Goal: Transaction & Acquisition: Purchase product/service

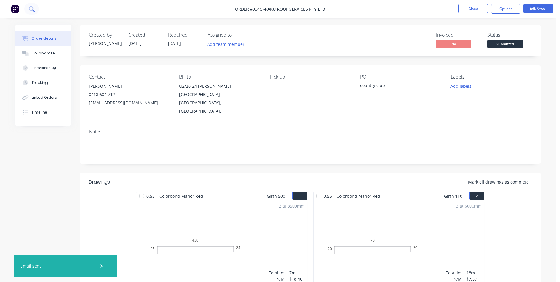
click at [33, 11] on icon at bounding box center [33, 11] width 2 height 2
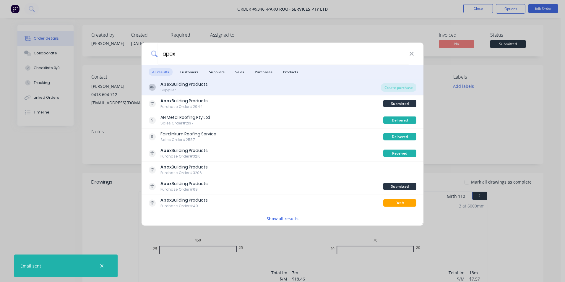
type input "apex"
click at [332, 88] on div "AP Apex Building Products Supplier" at bounding box center [265, 87] width 232 height 12
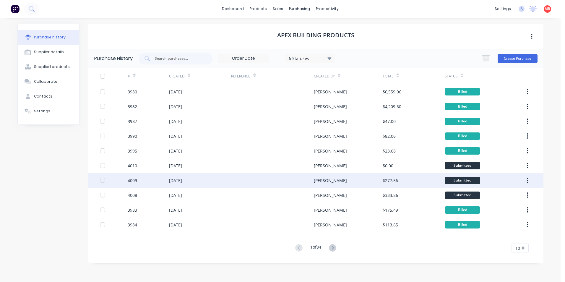
click at [262, 178] on div at bounding box center [272, 180] width 83 height 15
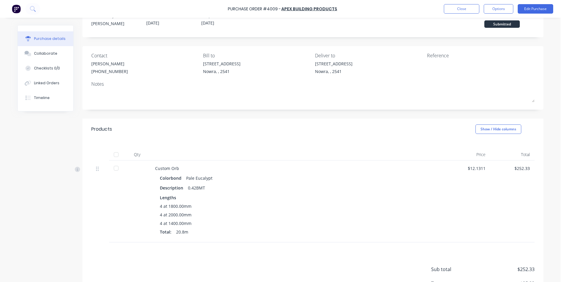
scroll to position [30, 0]
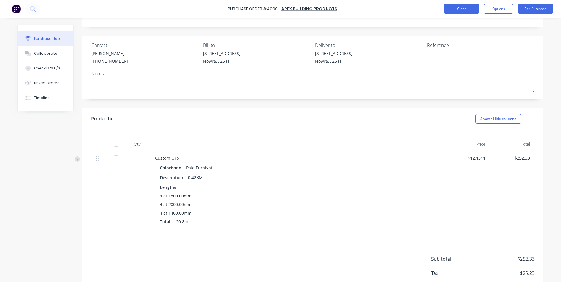
click at [451, 12] on button "Close" at bounding box center [461, 8] width 35 height 9
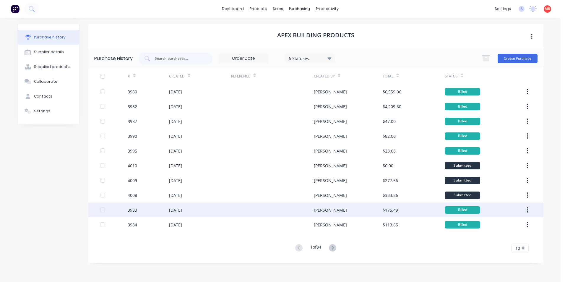
click at [294, 207] on div at bounding box center [272, 209] width 83 height 15
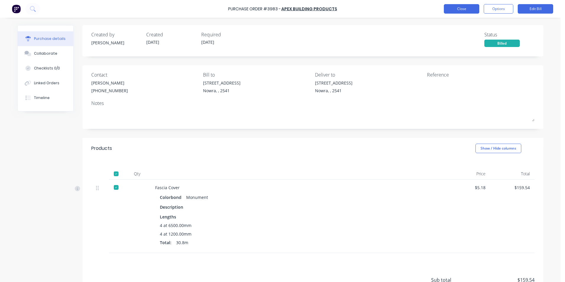
click at [462, 7] on button "Close" at bounding box center [461, 8] width 35 height 9
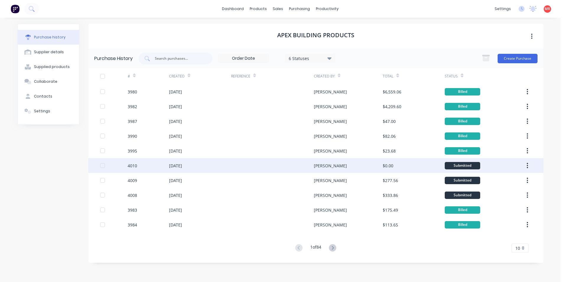
click at [368, 166] on div "[PERSON_NAME]" at bounding box center [348, 165] width 69 height 15
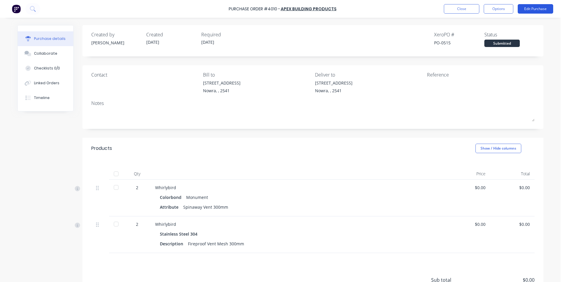
click at [527, 7] on button "Edit Purchase" at bounding box center [534, 8] width 35 height 9
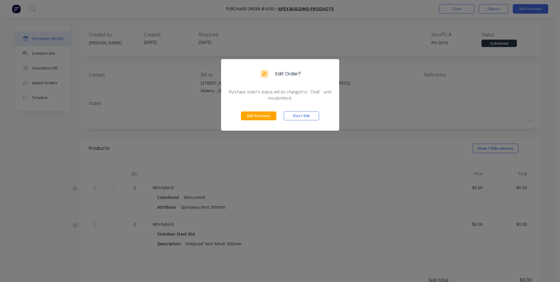
drag, startPoint x: 260, startPoint y: 113, endPoint x: 268, endPoint y: 120, distance: 11.1
click at [260, 113] on button "Edit Purchase" at bounding box center [258, 115] width 35 height 9
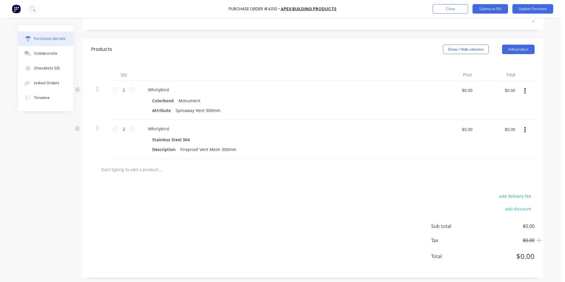
scroll to position [110, 0]
click at [511, 88] on input "$0.00" at bounding box center [510, 88] width 18 height 9
click at [471, 87] on input "$0.00" at bounding box center [467, 88] width 18 height 9
drag, startPoint x: 510, startPoint y: 88, endPoint x: 488, endPoint y: 89, distance: 21.9
click at [488, 89] on div "$0.00 $0.00" at bounding box center [499, 91] width 37 height 14
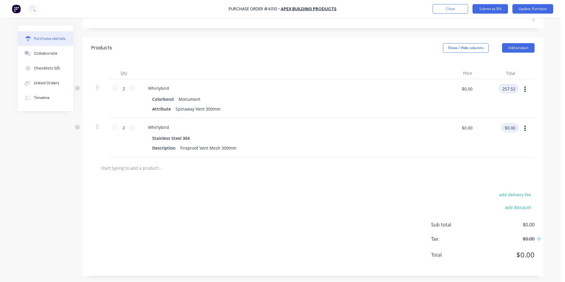
type input "257.52"
type input "$128.76"
type input "$257.52"
click at [513, 128] on input "$0.00" at bounding box center [510, 127] width 18 height 9
type input "59.08"
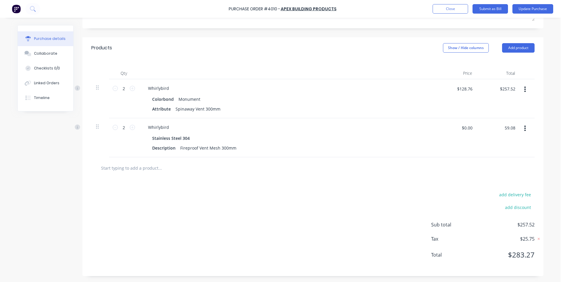
type input "$29.54"
type input "$59.08"
click at [376, 241] on div "add delivery fee add discount Sub total $316.60 Tax $31.66 Total $348.26" at bounding box center [312, 227] width 461 height 97
click at [513, 12] on button "Update Purchase" at bounding box center [532, 8] width 41 height 9
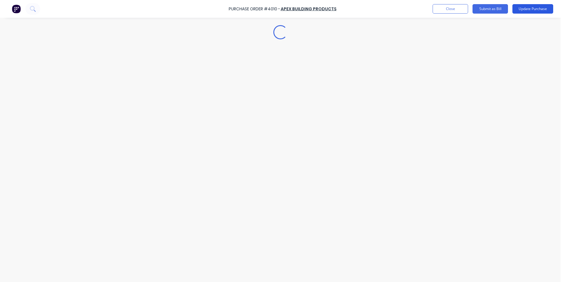
click at [515, 11] on button "Update Purchase" at bounding box center [532, 8] width 41 height 9
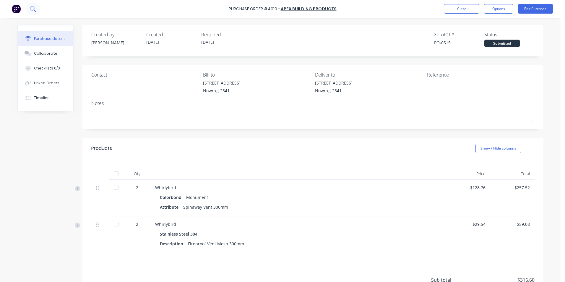
click at [37, 13] on button at bounding box center [32, 9] width 15 height 12
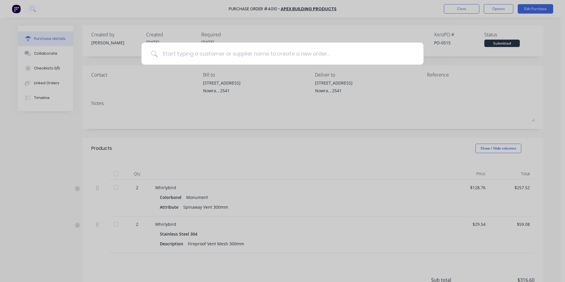
click at [201, 50] on input at bounding box center [285, 54] width 256 height 22
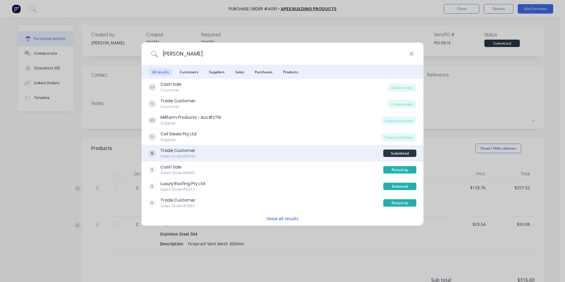
type input "kelly"
click at [287, 147] on div "Trade Customer Sales Order #9246" at bounding box center [266, 153] width 234 height 12
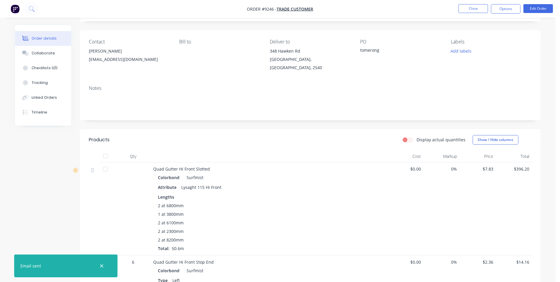
scroll to position [89, 0]
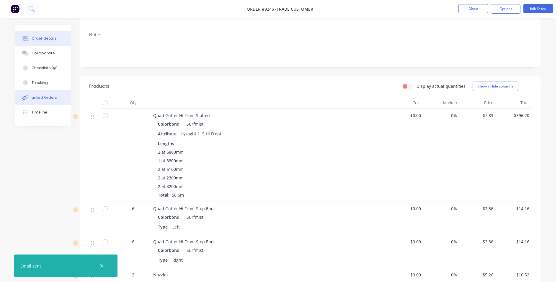
click at [51, 102] on button "Linked Orders" at bounding box center [43, 97] width 56 height 15
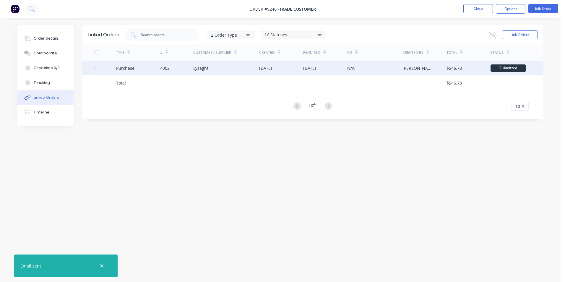
click at [167, 71] on div "4002" at bounding box center [164, 68] width 9 height 6
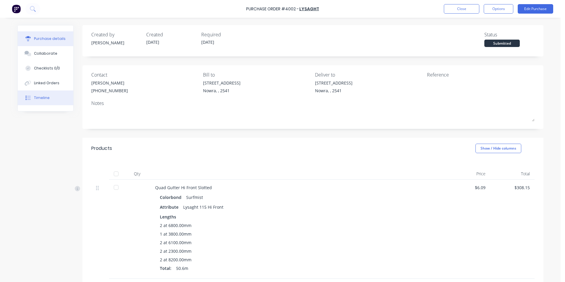
click at [56, 93] on button "Timeline" at bounding box center [46, 97] width 56 height 15
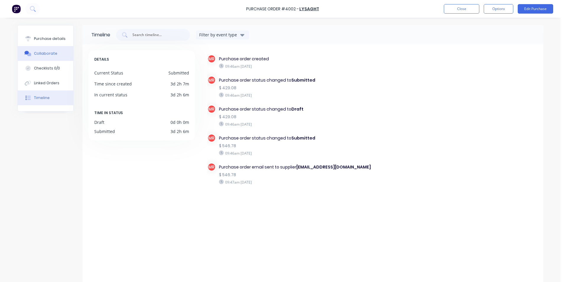
click at [57, 57] on button "Collaborate" at bounding box center [46, 53] width 56 height 15
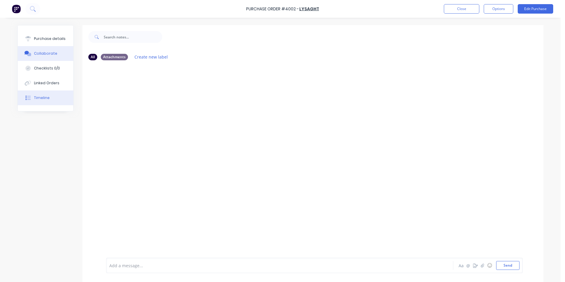
click at [47, 97] on button "Timeline" at bounding box center [46, 97] width 56 height 15
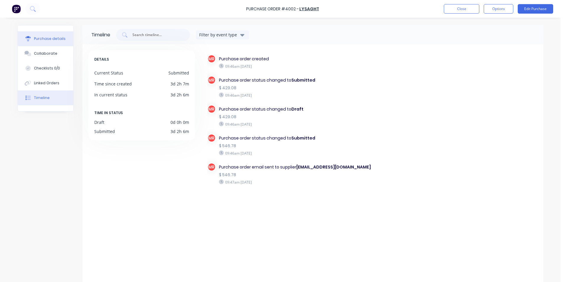
click at [65, 37] on button "Purchase details" at bounding box center [46, 38] width 56 height 15
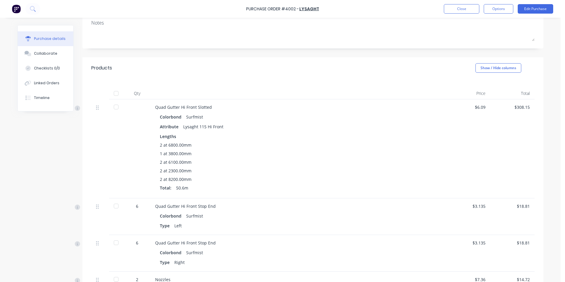
scroll to position [72, 0]
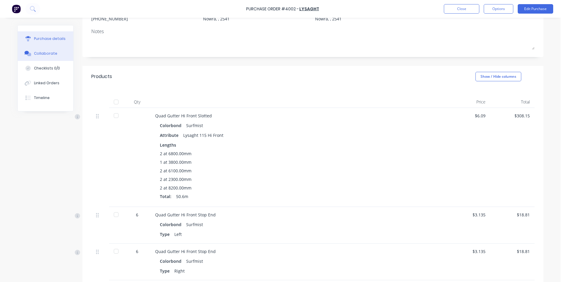
click at [50, 53] on div "Collaborate" at bounding box center [45, 53] width 23 height 5
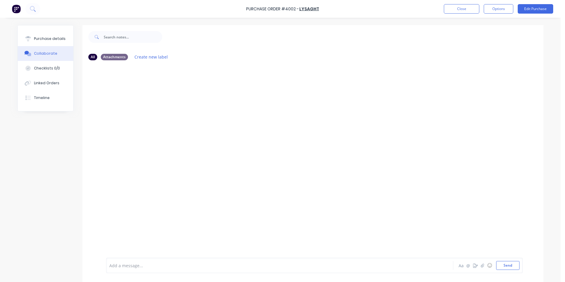
drag, startPoint x: 379, startPoint y: 98, endPoint x: 309, endPoint y: 77, distance: 73.3
click at [378, 98] on div at bounding box center [312, 161] width 461 height 193
click at [34, 8] on icon at bounding box center [33, 9] width 6 height 6
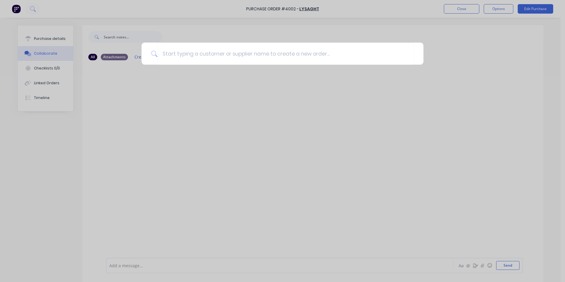
click at [200, 144] on div at bounding box center [282, 141] width 565 height 282
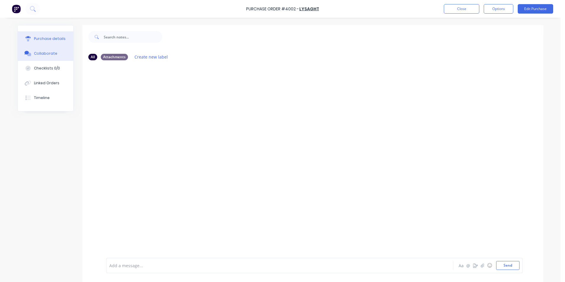
click at [62, 40] on button "Purchase details" at bounding box center [46, 38] width 56 height 15
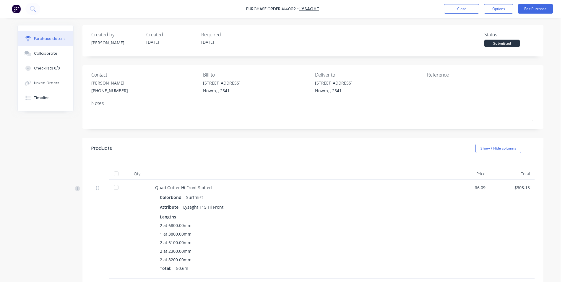
click at [18, 6] on img at bounding box center [16, 8] width 9 height 9
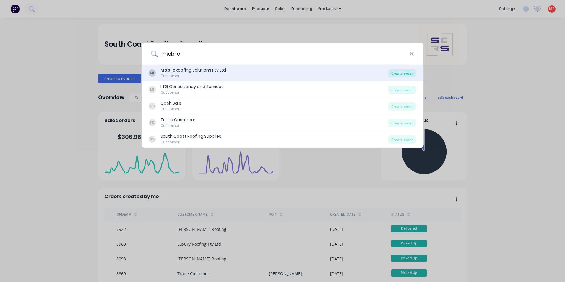
type input "mobile"
click at [396, 74] on div "Create order" at bounding box center [401, 73] width 29 height 8
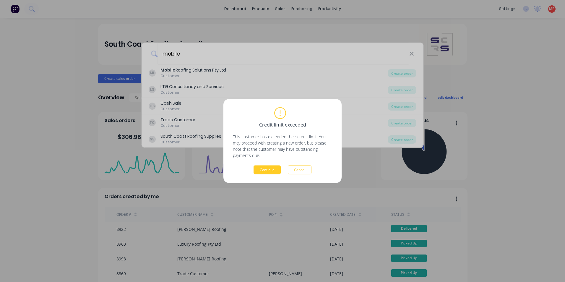
click at [263, 167] on button "Continue" at bounding box center [266, 169] width 27 height 9
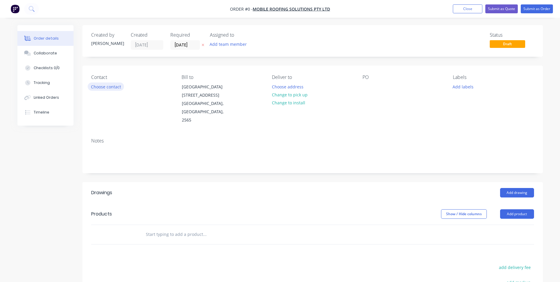
click at [99, 87] on button "Choose contact" at bounding box center [106, 86] width 36 height 8
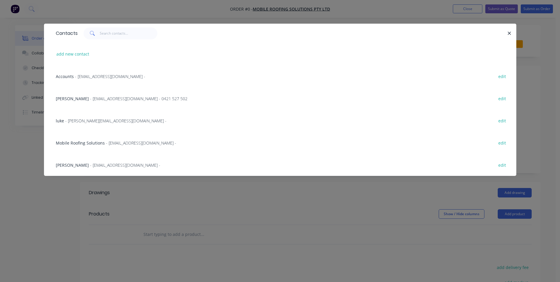
click at [97, 99] on span "- [EMAIL_ADDRESS][DOMAIN_NAME] - 0421 527 502" at bounding box center [138, 99] width 97 height 6
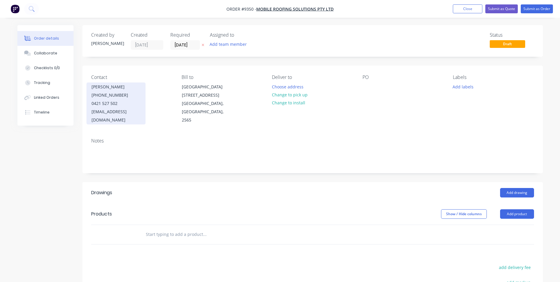
click at [97, 99] on div "[PHONE_NUMBER]" at bounding box center [116, 95] width 49 height 8
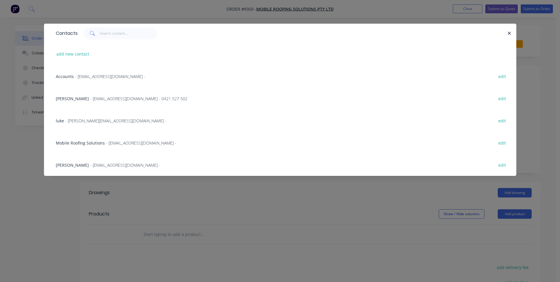
click at [84, 139] on div "Mobile Roofing Solutions - [EMAIL_ADDRESS][DOMAIN_NAME] - edit" at bounding box center [280, 142] width 455 height 22
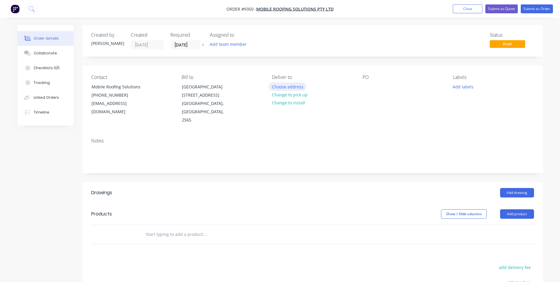
click at [281, 87] on button "Choose address" at bounding box center [288, 86] width 38 height 8
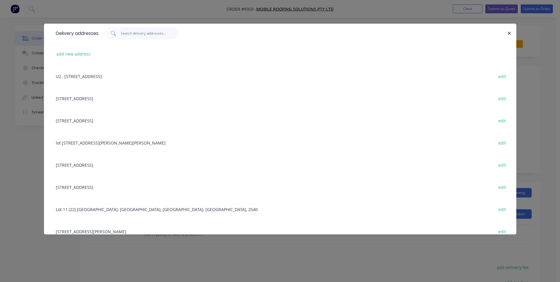
click at [147, 34] on input "text" at bounding box center [150, 33] width 58 height 12
type input "1"
click at [67, 53] on button "add new address" at bounding box center [73, 54] width 40 height 8
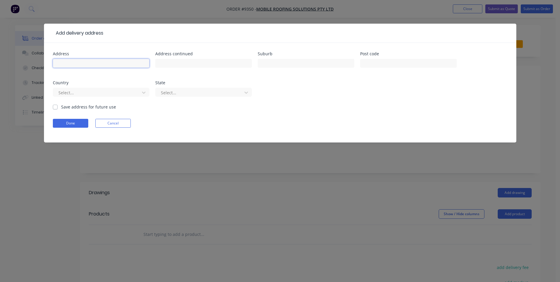
click at [109, 67] on input "text" at bounding box center [101, 63] width 97 height 9
type input "[STREET_ADDRESS]"
type input "Thirlmere"
click at [373, 65] on input "text" at bounding box center [408, 63] width 97 height 9
type input "2540"
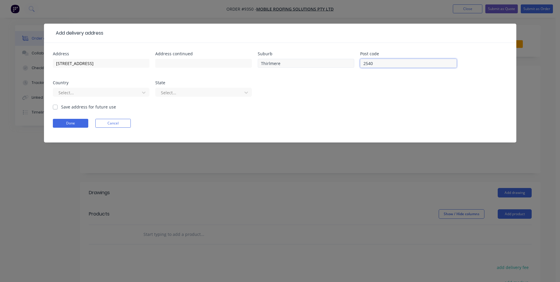
drag, startPoint x: 379, startPoint y: 64, endPoint x: 309, endPoint y: 59, distance: 70.5
click at [309, 59] on div "Address 14 Silky Oak Pl Address continued Suburb Thirlmere Post code 2540 Count…" at bounding box center [280, 78] width 455 height 52
click at [150, 89] on div "Address 14 Silky Oak Pl Address continued Suburb Thirlmere Post code Country Se…" at bounding box center [280, 78] width 455 height 52
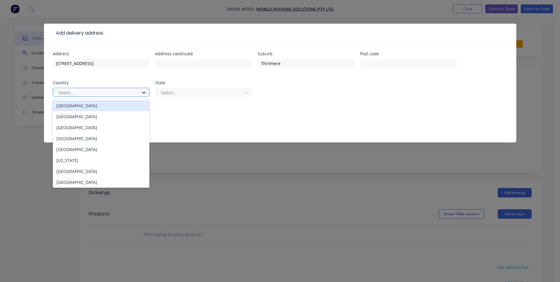
click at [146, 92] on icon at bounding box center [144, 92] width 6 height 6
click at [118, 106] on div "[GEOGRAPHIC_DATA]" at bounding box center [101, 105] width 97 height 11
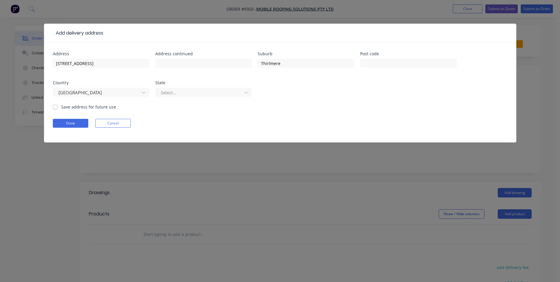
click at [181, 99] on div "Select..." at bounding box center [203, 94] width 97 height 17
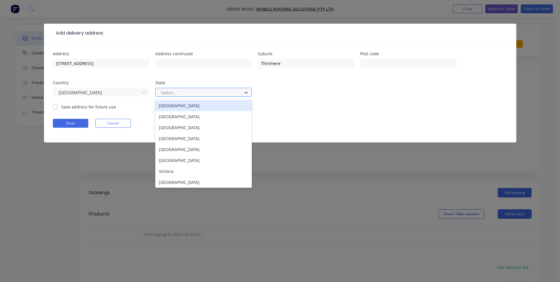
click at [182, 94] on div at bounding box center [199, 92] width 79 height 7
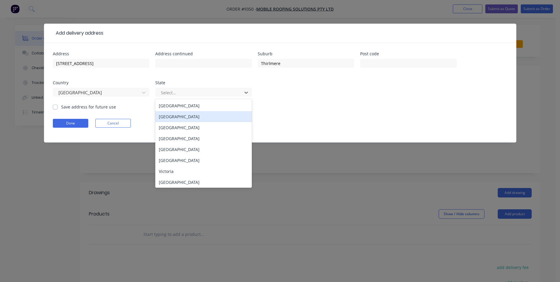
click at [167, 120] on div "[GEOGRAPHIC_DATA]" at bounding box center [203, 116] width 97 height 11
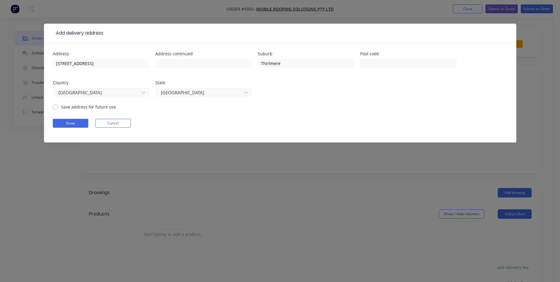
click at [61, 107] on label "Save address for future use" at bounding box center [88, 107] width 55 height 6
click at [56, 107] on input "Save address for future use" at bounding box center [55, 107] width 5 height 6
checkbox input "true"
click at [61, 118] on form "Address 14 Silky Oak Pl Address continued Suburb Thirlmere Post code Country [G…" at bounding box center [280, 97] width 455 height 91
click at [66, 124] on button "Done" at bounding box center [70, 123] width 35 height 9
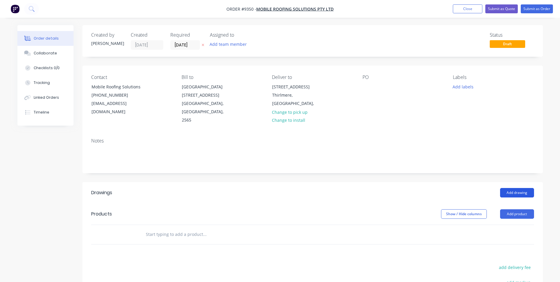
click at [525, 188] on button "Add drawing" at bounding box center [517, 192] width 34 height 9
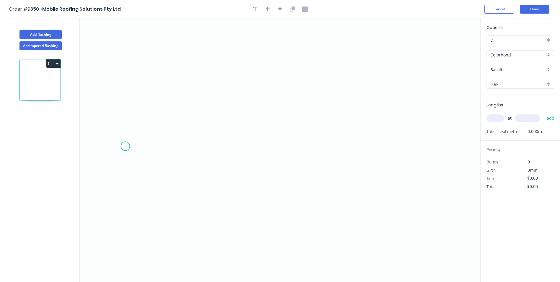
click at [126, 144] on icon "0" at bounding box center [280, 149] width 401 height 263
click at [133, 125] on icon "0" at bounding box center [280, 149] width 401 height 263
drag, startPoint x: 247, startPoint y: 89, endPoint x: 312, endPoint y: 88, distance: 65.6
click at [247, 89] on icon "0 ?" at bounding box center [280, 149] width 401 height 263
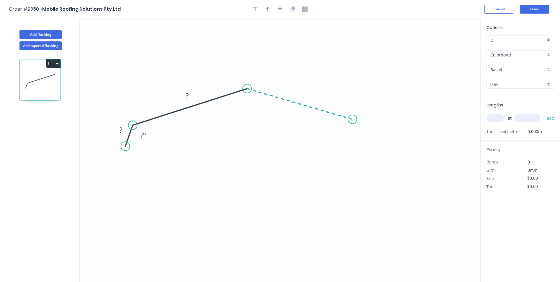
click at [353, 119] on icon "0 ? ? ? º" at bounding box center [280, 149] width 401 height 263
click at [367, 141] on icon "0 ? ? ? ? º ? º" at bounding box center [280, 149] width 401 height 263
click at [367, 141] on circle at bounding box center [366, 141] width 9 height 9
drag, startPoint x: 355, startPoint y: 120, endPoint x: 355, endPoint y: 123, distance: 3.6
click at [355, 123] on circle at bounding box center [355, 123] width 9 height 9
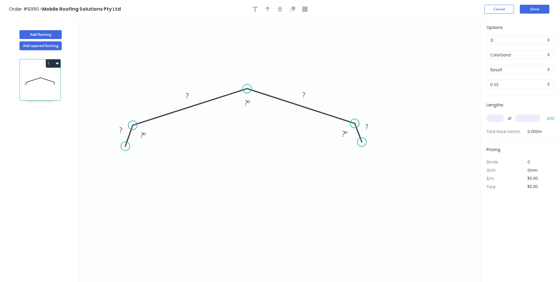
drag, startPoint x: 366, startPoint y: 141, endPoint x: 362, endPoint y: 142, distance: 4.5
click at [362, 142] on circle at bounding box center [362, 142] width 9 height 9
click at [380, 163] on div "Crush & Fold" at bounding box center [391, 162] width 59 height 12
click at [379, 160] on div "Flip bend" at bounding box center [391, 163] width 59 height 12
drag, startPoint x: 142, startPoint y: 167, endPoint x: 125, endPoint y: 144, distance: 29.1
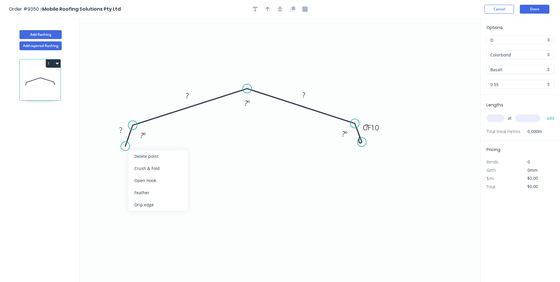
click at [142, 167] on div "Crush & Fold" at bounding box center [157, 168] width 59 height 12
click at [136, 168] on div "Flip bend" at bounding box center [153, 165] width 59 height 12
click at [122, 128] on tspan "?" at bounding box center [120, 130] width 3 height 10
click at [135, 151] on icon "0 CF 10 30 200 200 CF 10 30 110 º 120 º 110 º" at bounding box center [280, 149] width 401 height 263
type input "$18.12"
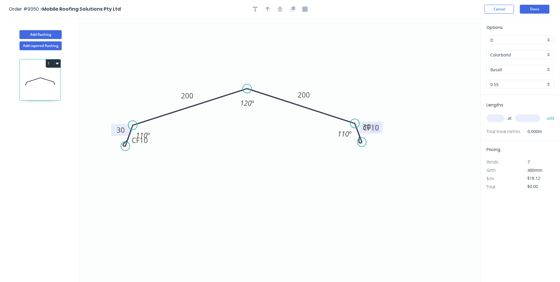
click at [378, 132] on tspan "10" at bounding box center [375, 128] width 8 height 10
drag, startPoint x: 382, startPoint y: 130, endPoint x: 362, endPoint y: 161, distance: 36.8
click at [362, 161] on rect at bounding box center [351, 158] width 24 height 12
drag, startPoint x: 150, startPoint y: 144, endPoint x: 154, endPoint y: 167, distance: 23.5
click at [154, 167] on rect at bounding box center [145, 163] width 24 height 12
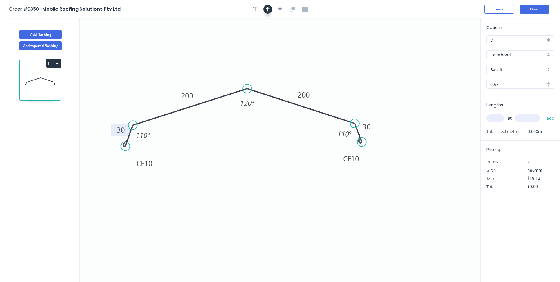
click at [269, 9] on icon "button" at bounding box center [268, 8] width 4 height 5
drag, startPoint x: 450, startPoint y: 48, endPoint x: 549, endPoint y: 65, distance: 100.7
click at [338, 58] on icon at bounding box center [337, 51] width 5 height 19
click at [547, 68] on div "Basalt" at bounding box center [521, 69] width 68 height 9
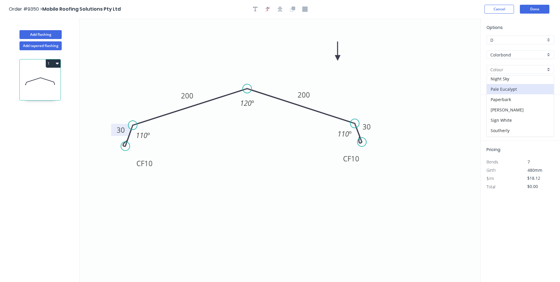
scroll to position [148, 0]
click at [510, 81] on div "Night Sky" at bounding box center [520, 78] width 67 height 10
type input "Night Sky"
click at [498, 115] on input "text" at bounding box center [496, 118] width 18 height 8
type input "3"
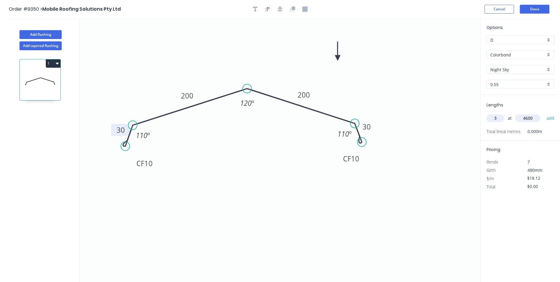
type input "4600"
click at [544, 113] on button "add" at bounding box center [551, 118] width 14 height 10
type input "$250.06"
type input "3"
type input "6500"
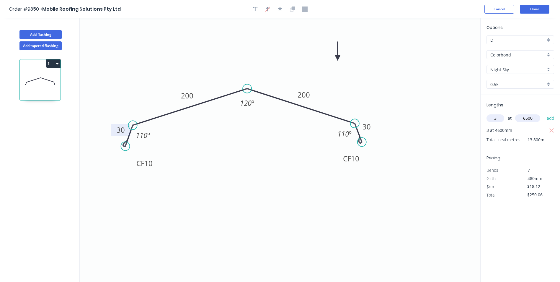
click at [544, 113] on button "add" at bounding box center [551, 118] width 14 height 10
type input "$603.40"
type input "2"
type input "7000"
click at [544, 113] on button "add" at bounding box center [551, 118] width 14 height 10
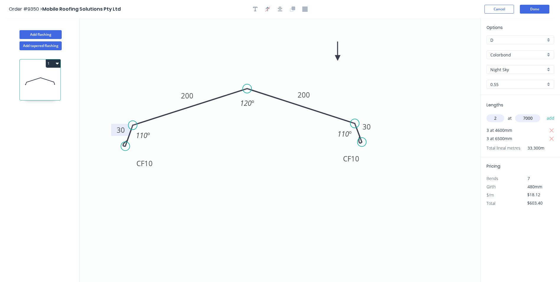
type input "$857.08"
type input "2"
type input "4800"
click at [544, 113] on button "add" at bounding box center [551, 118] width 14 height 10
type input "$1,031.03"
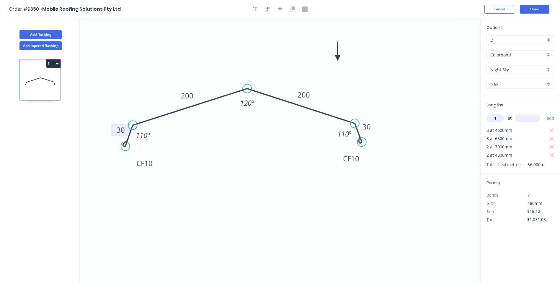
type input "1"
type input "5700"
click at [544, 113] on button "add" at bounding box center [551, 118] width 14 height 10
type input "$1,134.31"
type input "2"
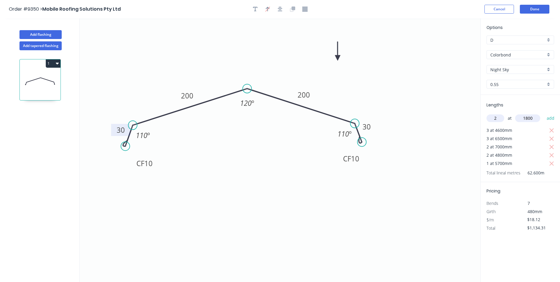
type input "1800"
click at [544, 113] on button "add" at bounding box center [551, 118] width 14 height 10
type input "$1,199.54"
type input "2"
type input "5900"
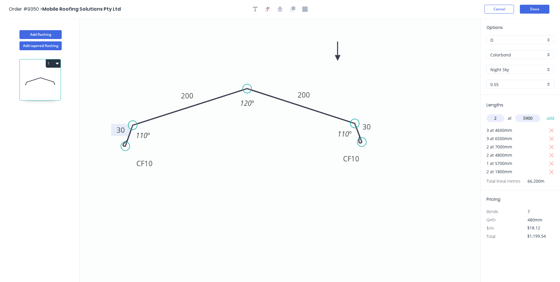
click at [544, 113] on button "add" at bounding box center [551, 118] width 14 height 10
type input "$1,413.36"
type input "1"
type input "5000"
click at [544, 113] on button "add" at bounding box center [551, 118] width 14 height 10
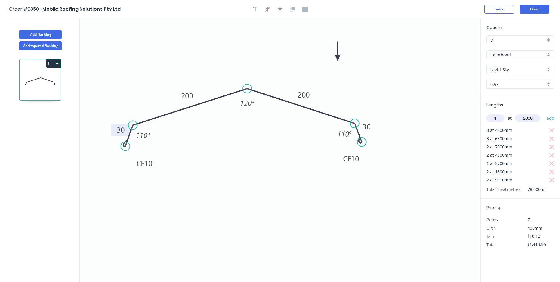
type input "$1,503.96"
type input "1"
type input "1100"
click at [544, 113] on button "add" at bounding box center [551, 118] width 14 height 10
type input "$1,523.89"
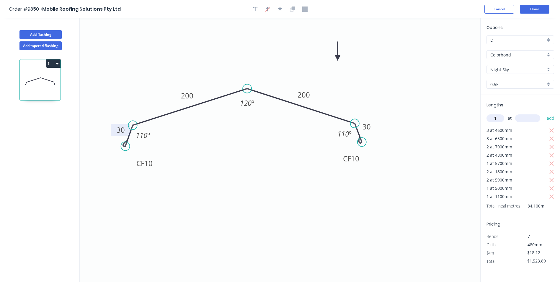
type input "1"
type input "5600"
click at [544, 113] on button "add" at bounding box center [551, 118] width 14 height 10
type input "$1,625.36"
type input "1"
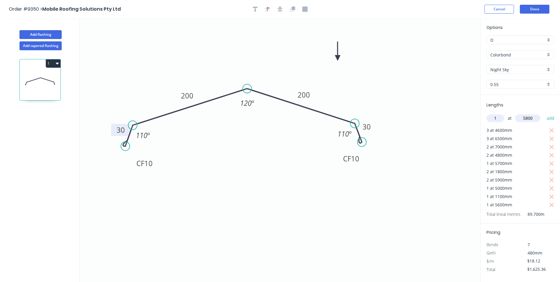
type input "5800"
click at [544, 113] on button "add" at bounding box center [551, 118] width 14 height 10
type input "$1,730.46"
click at [43, 31] on button "Add flashing" at bounding box center [40, 34] width 42 height 9
type input "$0.00"
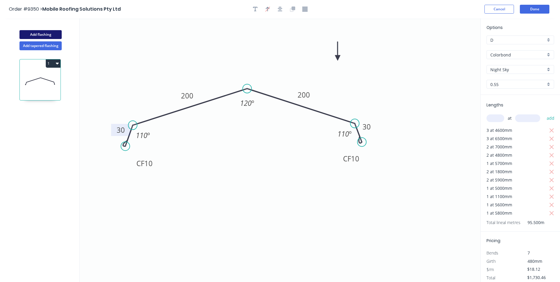
type input "$0.00"
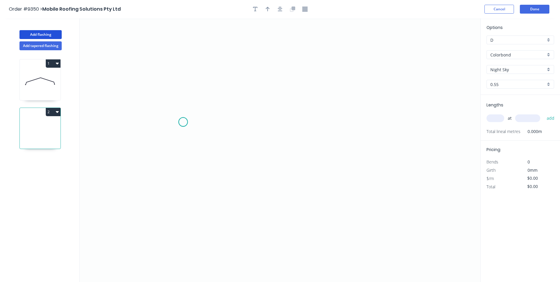
drag, startPoint x: 183, startPoint y: 122, endPoint x: 163, endPoint y: 122, distance: 20.1
click at [183, 122] on icon "0" at bounding box center [280, 149] width 401 height 263
click at [157, 124] on icon "0" at bounding box center [280, 149] width 401 height 263
click at [279, 195] on icon "0 ?" at bounding box center [280, 149] width 401 height 263
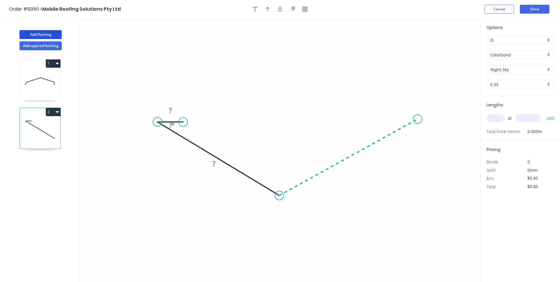
click at [418, 119] on icon "0 ? ? ? º" at bounding box center [280, 149] width 401 height 263
click at [389, 119] on icon "0 ? ? ? ? º ? º" at bounding box center [280, 149] width 401 height 263
drag, startPoint x: 388, startPoint y: 117, endPoint x: 383, endPoint y: 116, distance: 5.3
click at [393, 117] on circle at bounding box center [392, 119] width 9 height 9
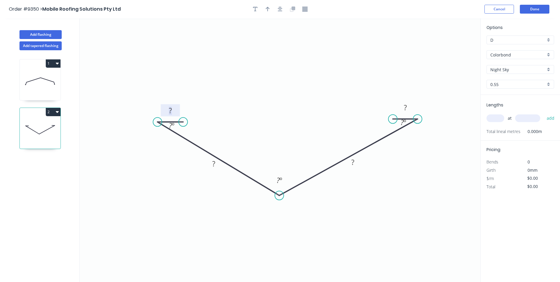
click at [170, 110] on tspan "?" at bounding box center [170, 110] width 3 height 10
click at [301, 49] on icon "0 30 200 200 30 60 º 130 º 60 º" at bounding box center [280, 149] width 401 height 263
type input "$14.01"
click at [266, 8] on icon "button" at bounding box center [268, 9] width 4 height 5
drag, startPoint x: 452, startPoint y: 48, endPoint x: 293, endPoint y: 133, distance: 180.4
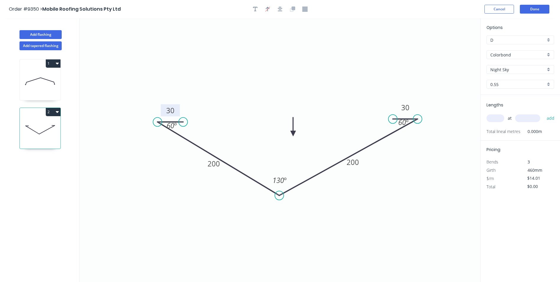
click at [293, 133] on icon at bounding box center [293, 126] width 5 height 19
click at [491, 117] on input "text" at bounding box center [496, 118] width 18 height 8
type input "2"
type input "5800"
click at [544, 113] on button "add" at bounding box center [551, 118] width 14 height 10
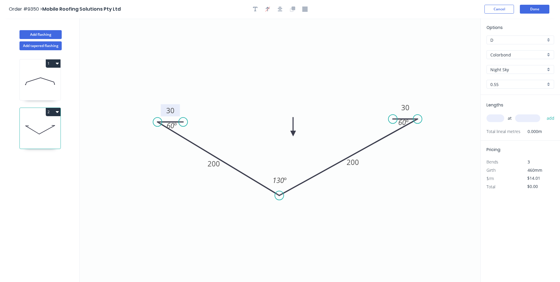
type input "$162.52"
type input "4"
type input "5900"
click at [544, 113] on button "add" at bounding box center [551, 118] width 14 height 10
type input "$493.15"
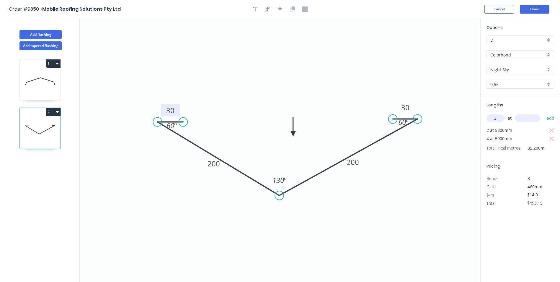
type input "3"
type input "6000"
click at [544, 113] on button "add" at bounding box center [551, 118] width 14 height 10
type input "$745.33"
click at [40, 33] on button "Add flashing" at bounding box center [40, 34] width 42 height 9
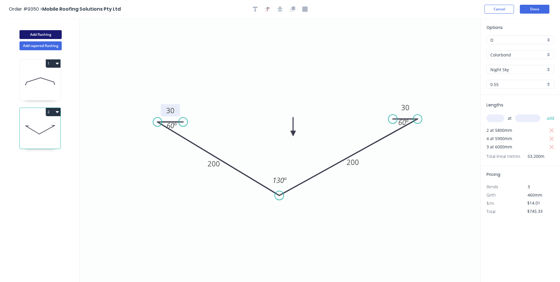
type input "$0.00"
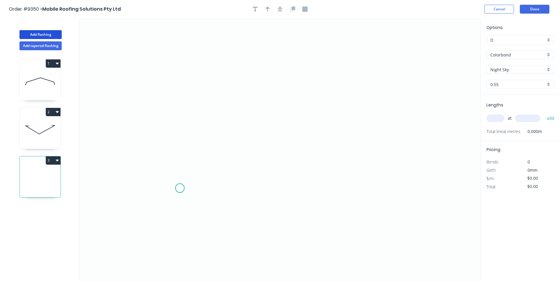
click at [180, 188] on icon "0" at bounding box center [280, 149] width 401 height 263
click at [169, 198] on icon "0" at bounding box center [280, 149] width 401 height 263
click at [169, 96] on icon at bounding box center [169, 147] width 0 height 103
click at [169, 93] on circle at bounding box center [169, 95] width 9 height 9
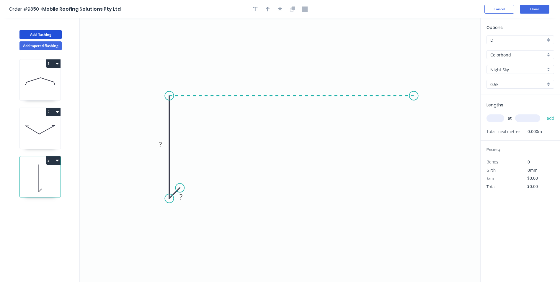
click at [414, 94] on icon "0 ? ?" at bounding box center [280, 149] width 401 height 263
click at [416, 110] on icon "0 ? ? ?" at bounding box center [280, 149] width 401 height 263
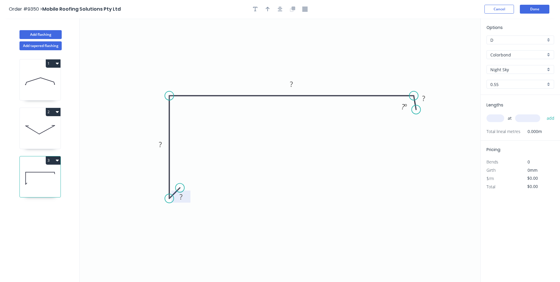
click at [185, 195] on rect at bounding box center [181, 197] width 12 height 8
click at [316, 164] on icon "0 10 90 200 30 110 º" at bounding box center [280, 149] width 401 height 263
click at [40, 35] on button "Add flashing" at bounding box center [40, 34] width 42 height 9
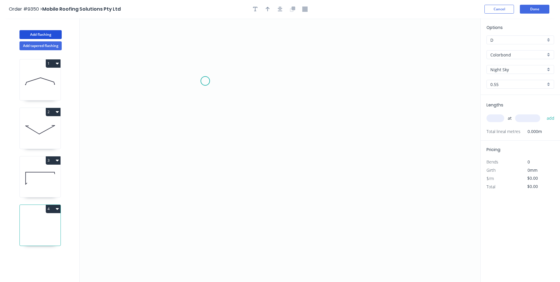
click at [196, 80] on icon "0" at bounding box center [280, 149] width 401 height 263
click at [196, 190] on icon "0" at bounding box center [280, 149] width 401 height 263
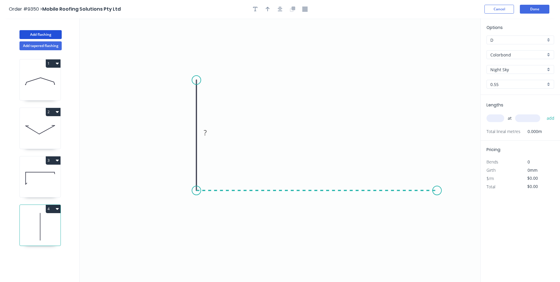
click at [437, 189] on icon "0 ?" at bounding box center [280, 149] width 401 height 263
click at [443, 206] on icon "0 ? ?" at bounding box center [280, 149] width 401 height 263
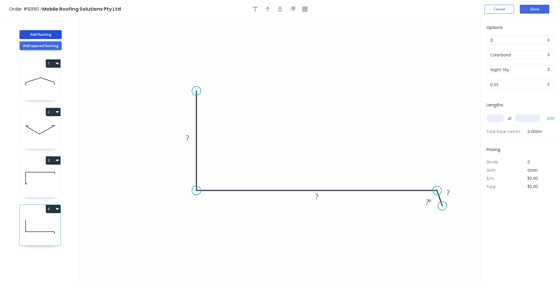
drag, startPoint x: 200, startPoint y: 78, endPoint x: 200, endPoint y: 93, distance: 14.8
click at [200, 93] on circle at bounding box center [196, 91] width 9 height 9
click at [192, 141] on rect at bounding box center [188, 139] width 12 height 8
click at [285, 45] on icon "0 90 200 30 110 º" at bounding box center [280, 149] width 401 height 263
type input "$10.80"
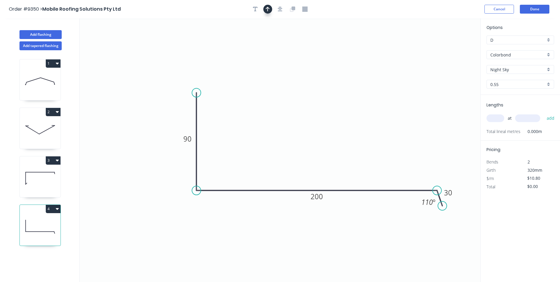
click at [270, 12] on button "button" at bounding box center [267, 9] width 9 height 9
drag, startPoint x: 433, startPoint y: 65, endPoint x: 318, endPoint y: 123, distance: 128.6
click at [318, 123] on icon at bounding box center [317, 116] width 5 height 19
click at [497, 118] on input "text" at bounding box center [496, 118] width 18 height 8
type input "1"
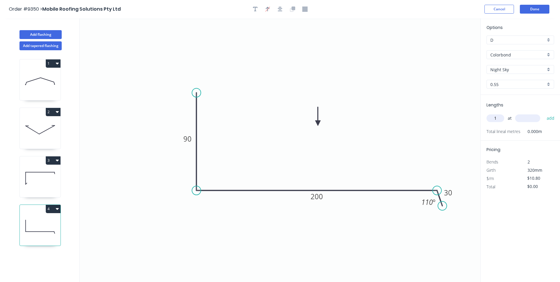
type input "0"
type input "3020"
click at [544, 113] on button "add" at bounding box center [551, 118] width 14 height 10
type input "$32.62"
click at [57, 186] on icon at bounding box center [40, 178] width 41 height 38
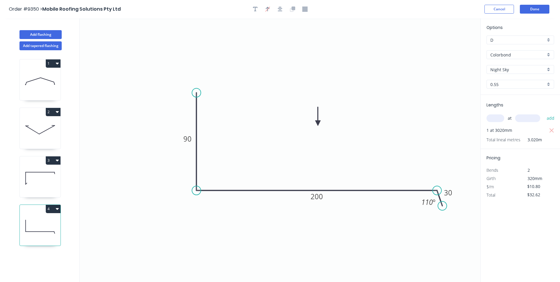
type input "$11.83"
type input "$0.00"
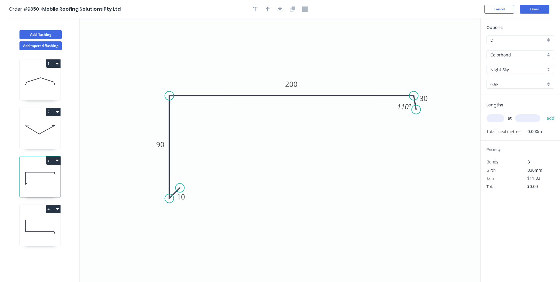
click at [497, 118] on input "text" at bounding box center [496, 118] width 18 height 8
type input "1"
type input "4550"
click at [544, 113] on button "add" at bounding box center [551, 118] width 14 height 10
type input "$53.83"
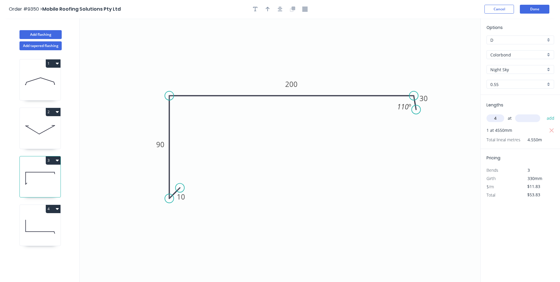
type input "4"
type input "4490"
click at [544, 113] on button "add" at bounding box center [551, 118] width 14 height 10
type input "$266.29"
type input "2"
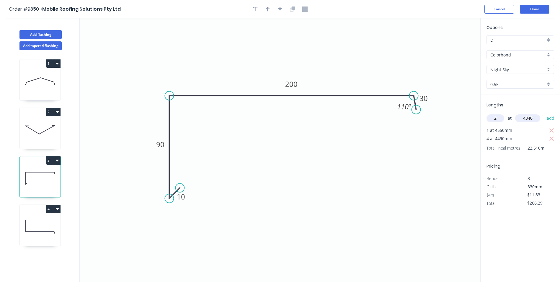
type input "4340"
click at [544, 113] on button "add" at bounding box center [551, 118] width 14 height 10
type input "$368.98"
type input "2"
type input "3910"
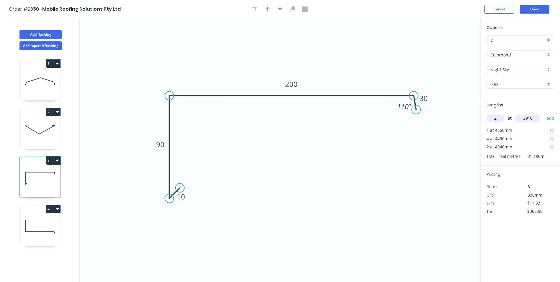
click at [544, 113] on button "add" at bounding box center [551, 118] width 14 height 10
type input "$461.49"
type input "2"
type input "3220"
click at [544, 113] on button "add" at bounding box center [551, 118] width 14 height 10
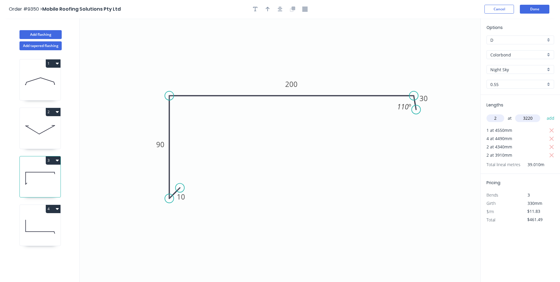
type input "$537.67"
type input "1"
type input "1830"
click at [544, 113] on button "add" at bounding box center [551, 118] width 14 height 10
type input "$559.32"
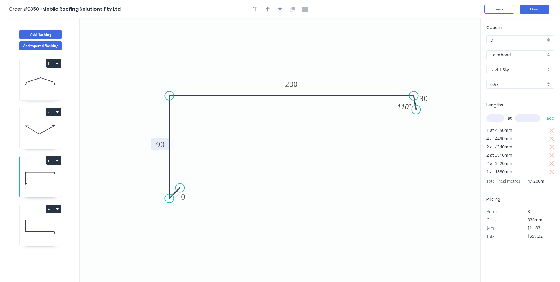
click at [162, 144] on tspan "90" at bounding box center [160, 144] width 8 height 10
click at [43, 227] on icon at bounding box center [40, 227] width 41 height 38
type input "$10.80"
type input "$32.62"
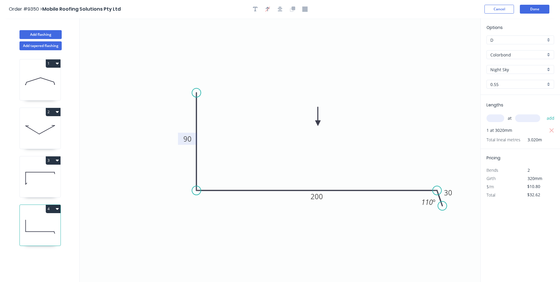
click at [187, 137] on tspan "90" at bounding box center [187, 139] width 8 height 10
click at [328, 63] on icon "0 100 170 30 110 º" at bounding box center [280, 149] width 401 height 263
type input "$8.61"
type input "$26.00"
click at [41, 182] on icon at bounding box center [40, 178] width 41 height 38
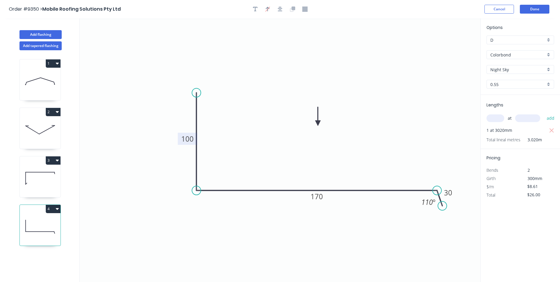
type input "$9.64"
type input "$455.78"
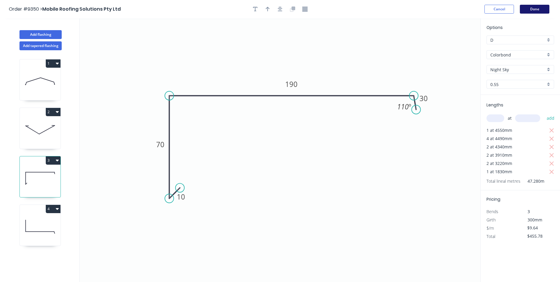
click at [529, 7] on button "Done" at bounding box center [535, 9] width 30 height 9
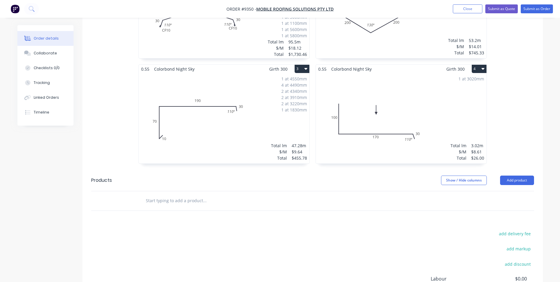
scroll to position [307, 0]
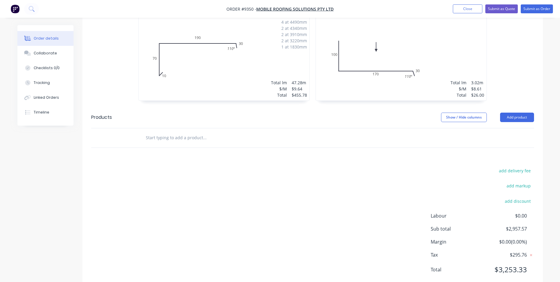
click at [174, 132] on input "text" at bounding box center [205, 138] width 118 height 12
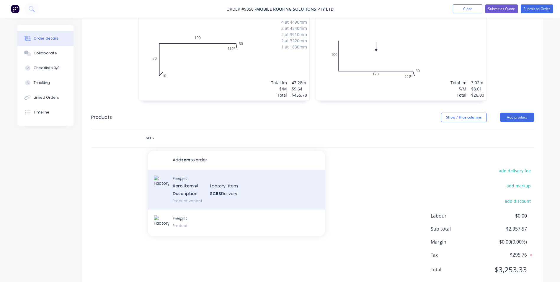
type input "scrs"
click at [226, 176] on div "Freight Xero Item # factory_item Description SCRS Delivery Product variant" at bounding box center [236, 189] width 177 height 40
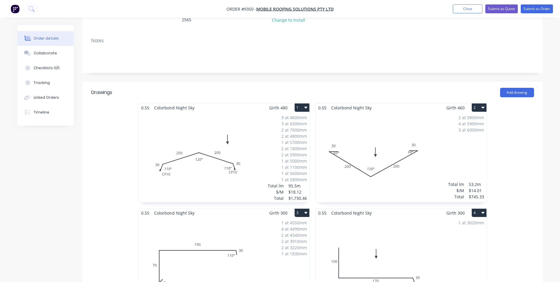
scroll to position [0, 0]
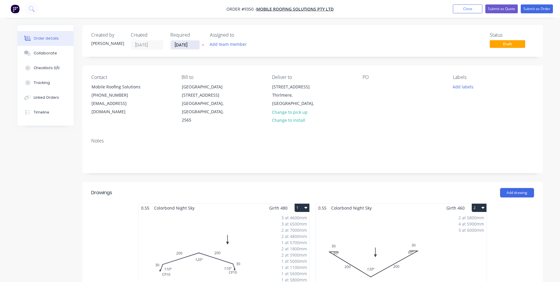
click at [184, 45] on input "[DATE]" at bounding box center [185, 44] width 29 height 9
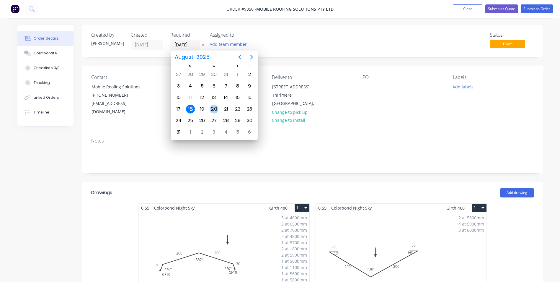
click at [213, 107] on div "20" at bounding box center [214, 109] width 9 height 9
type input "[DATE]"
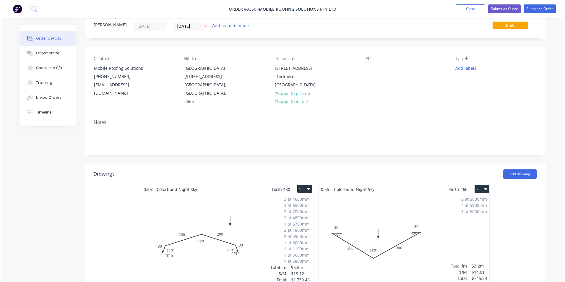
scroll to position [118, 0]
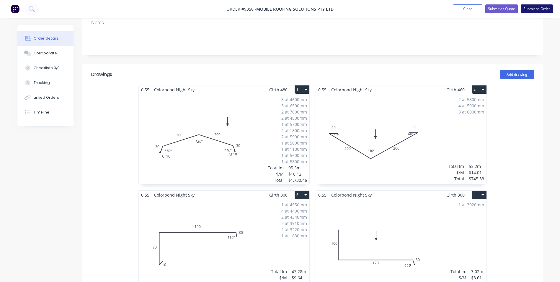
click at [527, 8] on button "Submit as Order" at bounding box center [537, 8] width 32 height 9
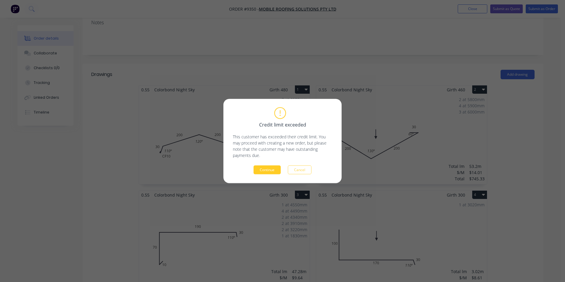
click at [266, 170] on button "Continue" at bounding box center [266, 169] width 27 height 9
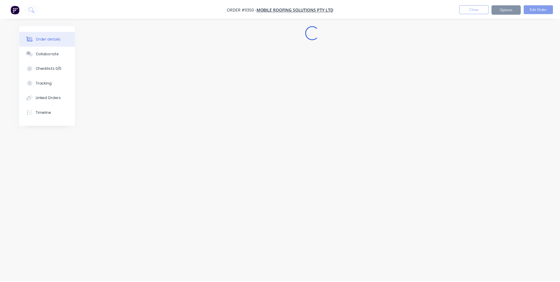
scroll to position [0, 0]
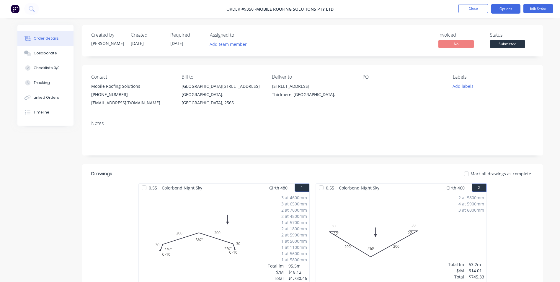
click at [497, 6] on button "Options" at bounding box center [506, 8] width 30 height 9
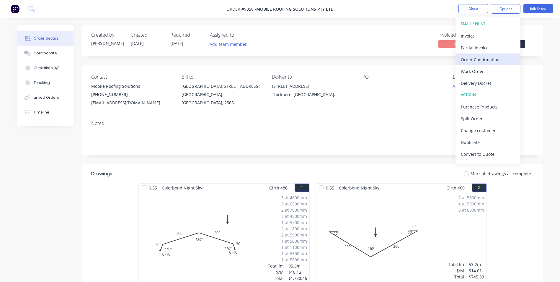
click at [477, 64] on button "Order Confirmation" at bounding box center [488, 59] width 65 height 12
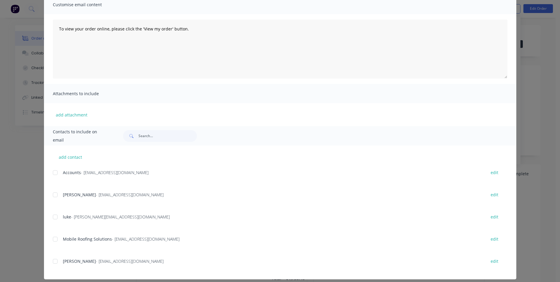
scroll to position [53, 0]
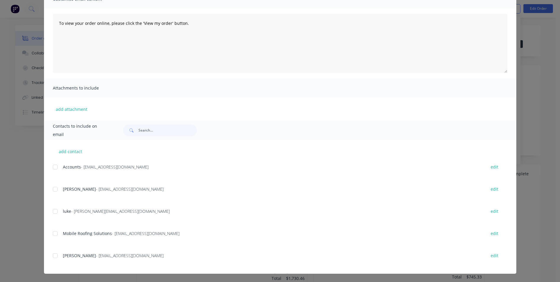
click at [52, 188] on div at bounding box center [55, 189] width 12 height 12
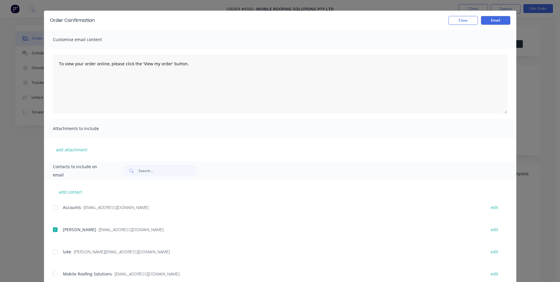
scroll to position [0, 0]
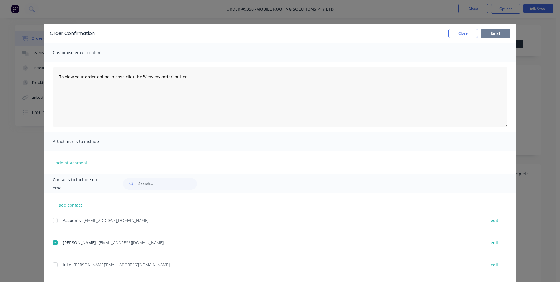
drag, startPoint x: 494, startPoint y: 36, endPoint x: 464, endPoint y: 34, distance: 30.2
click at [493, 36] on button "Email" at bounding box center [496, 33] width 30 height 9
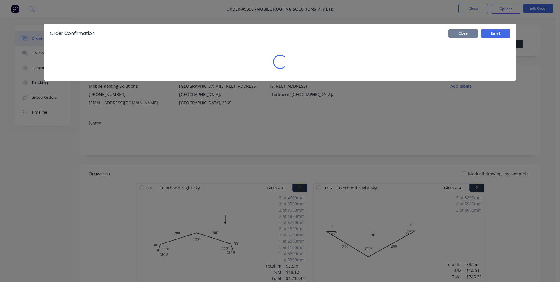
click at [455, 35] on button "Close" at bounding box center [464, 33] width 30 height 9
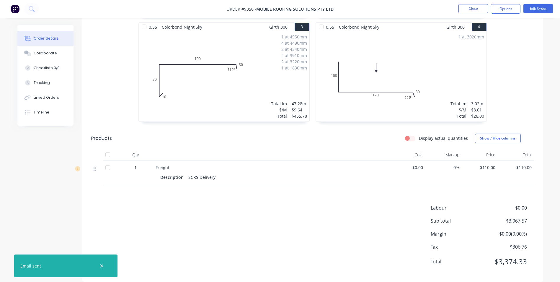
scroll to position [274, 0]
